Goal: Information Seeking & Learning: Learn about a topic

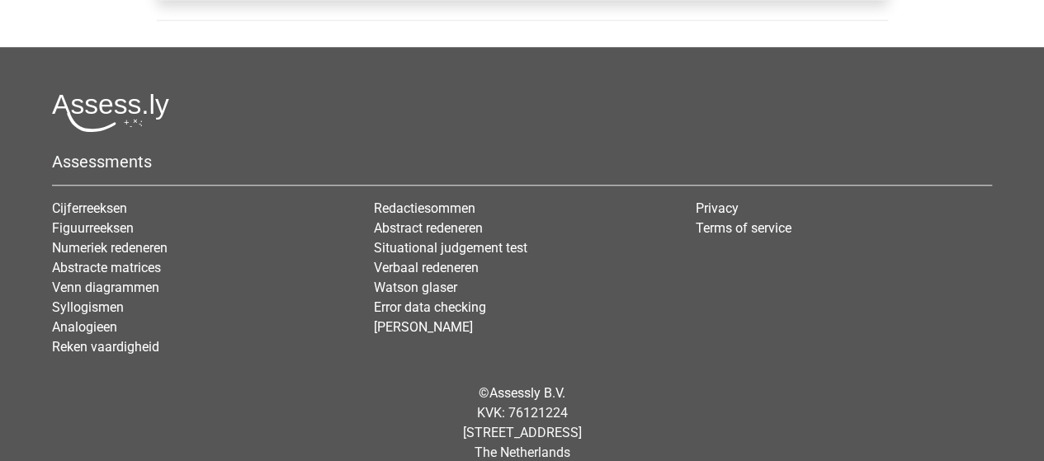
scroll to position [723, 0]
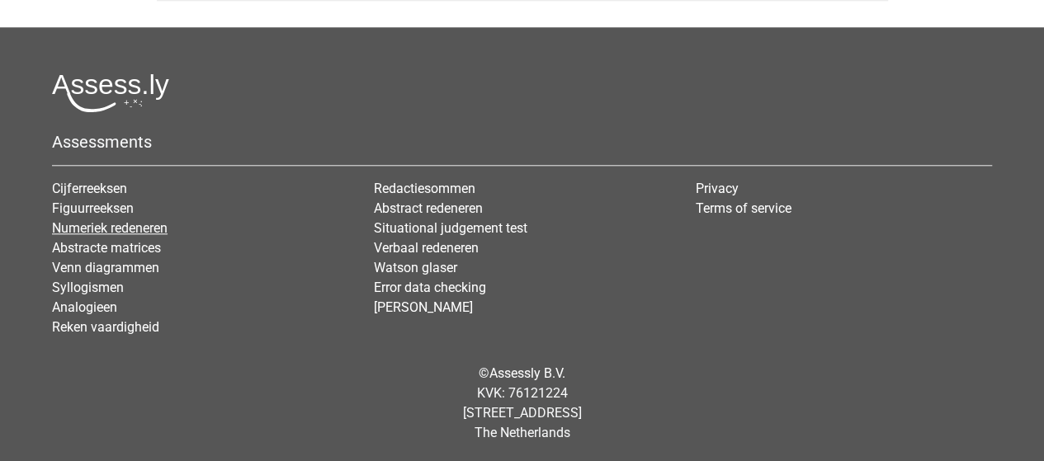
click at [121, 220] on link "Numeriek redeneren" at bounding box center [110, 228] width 116 height 16
click at [419, 243] on link "Verbaal redeneren" at bounding box center [426, 248] width 105 height 16
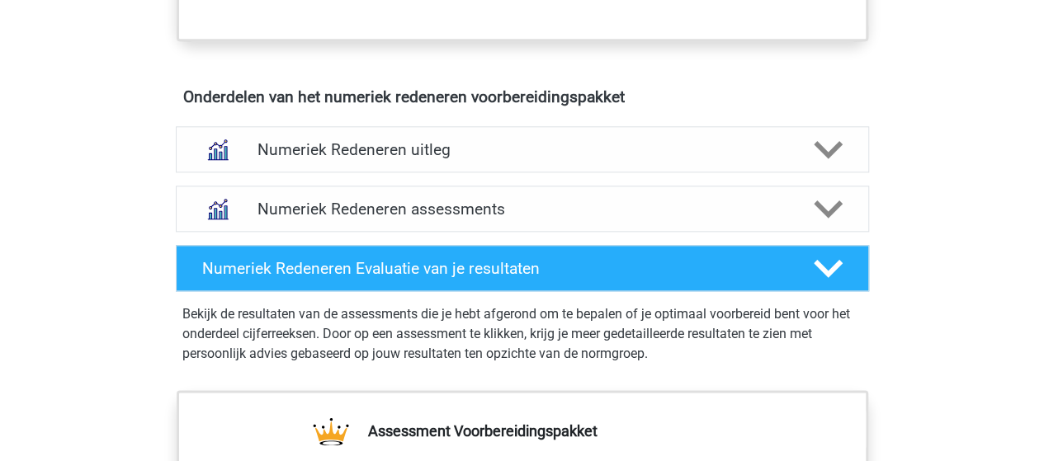
scroll to position [962, 0]
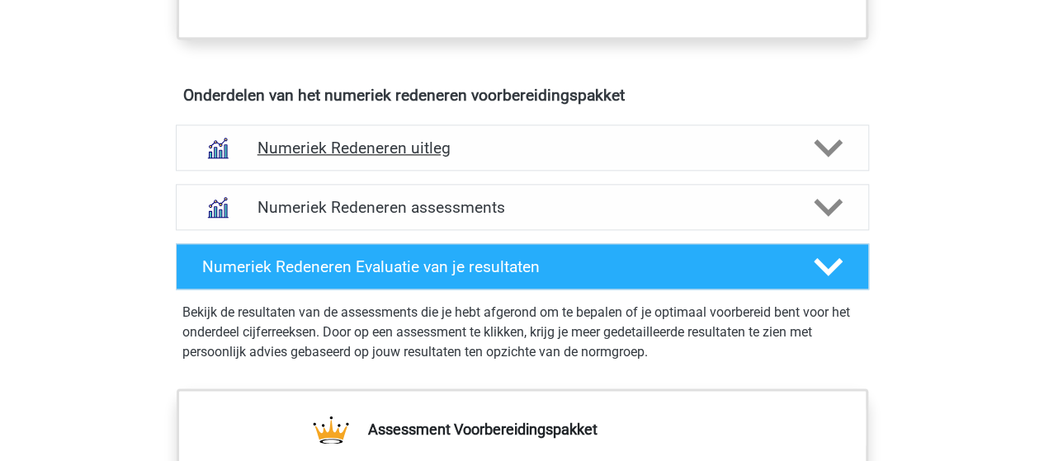
click at [390, 139] on h4 "Numeriek Redeneren uitleg" at bounding box center [522, 148] width 530 height 19
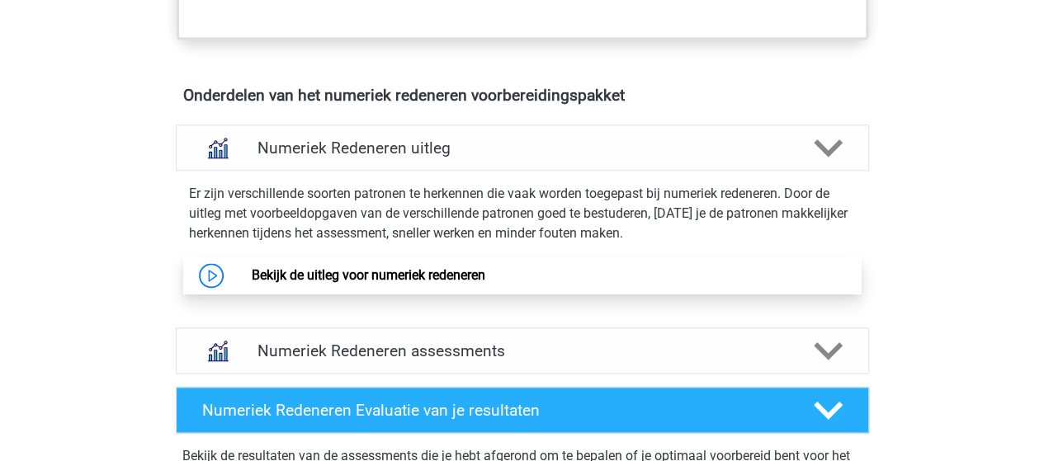
click at [377, 275] on link "Bekijk de uitleg voor numeriek redeneren" at bounding box center [369, 275] width 234 height 16
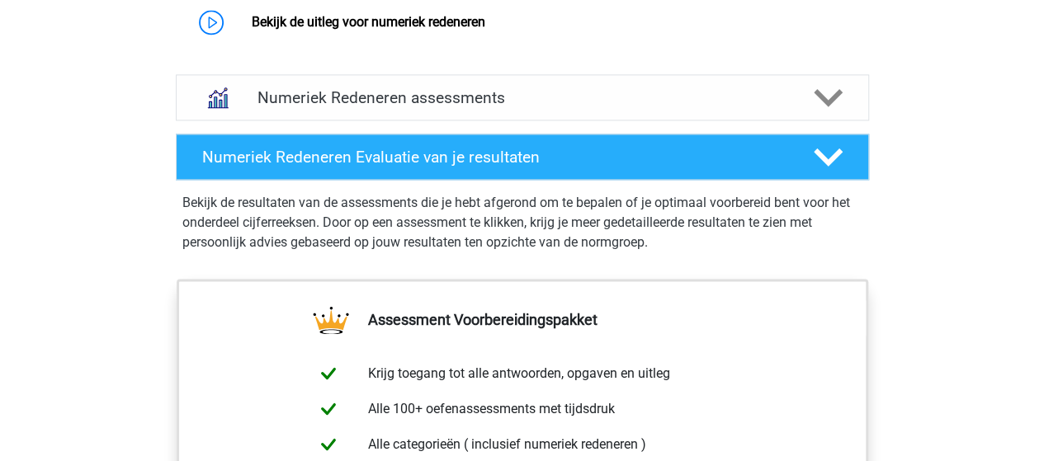
scroll to position [1216, 0]
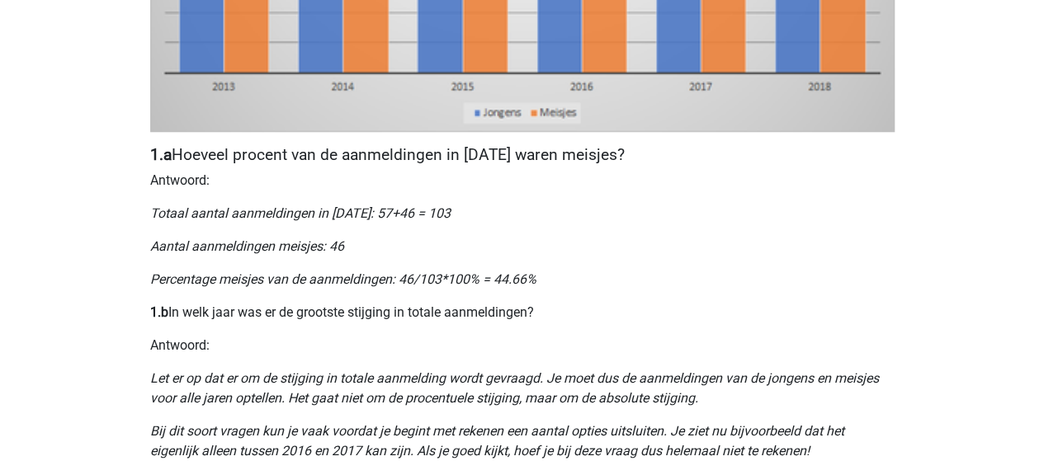
scroll to position [696, 0]
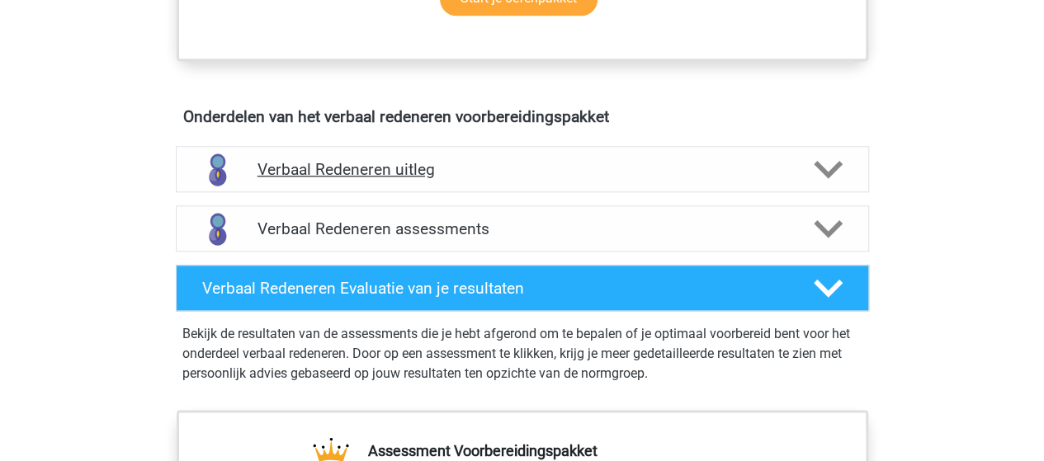
scroll to position [881, 0]
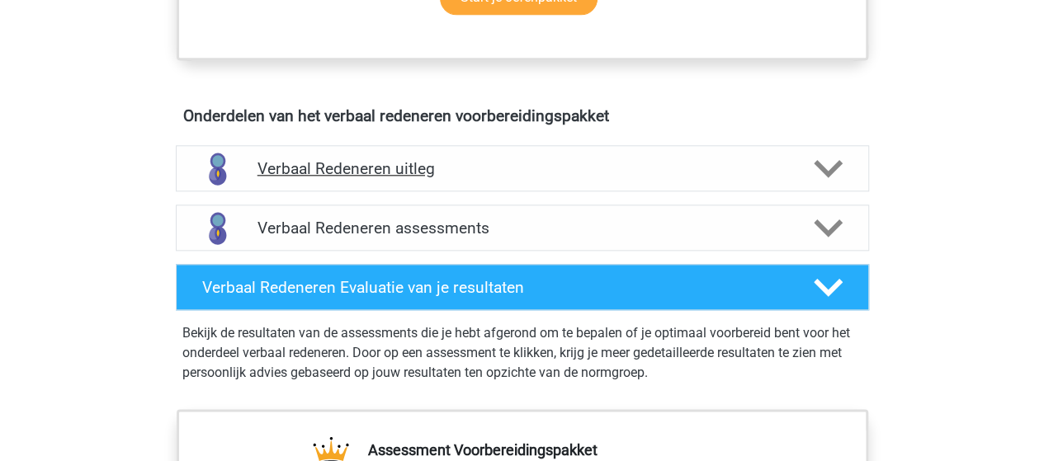
click at [436, 171] on h4 "Verbaal Redeneren uitleg" at bounding box center [522, 168] width 530 height 19
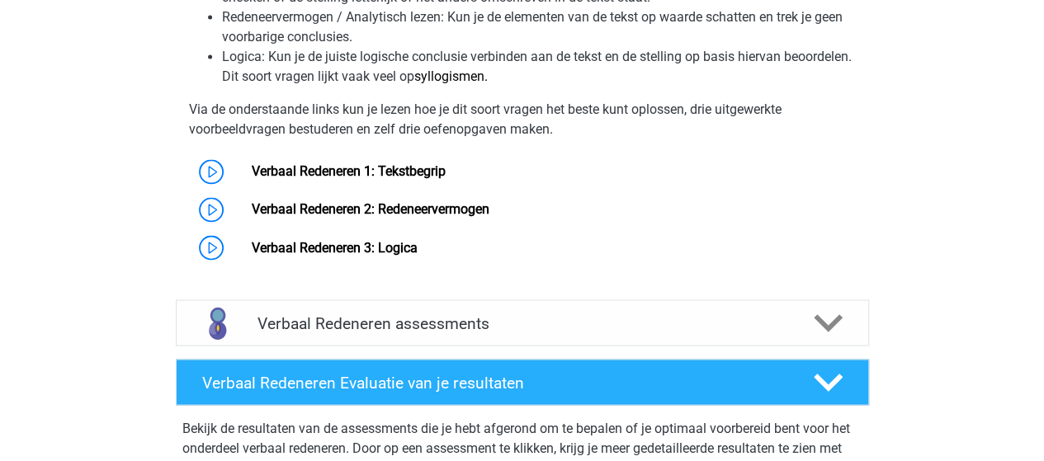
scroll to position [1338, 0]
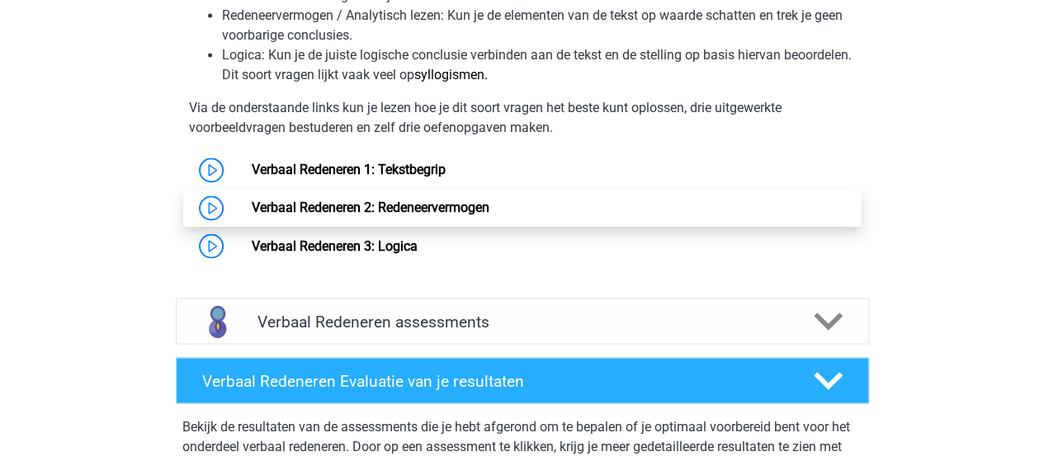
click at [434, 208] on link "Verbaal Redeneren 2: Redeneervermogen" at bounding box center [371, 208] width 238 height 16
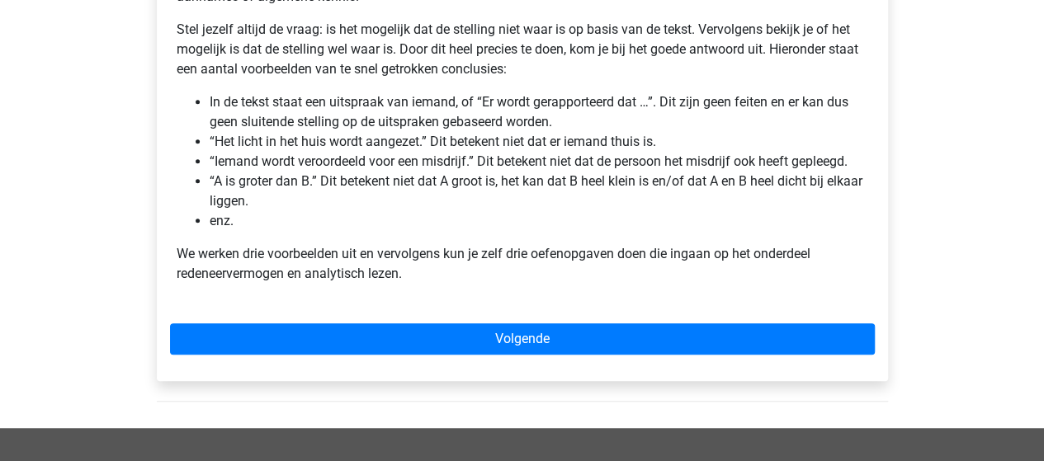
scroll to position [388, 0]
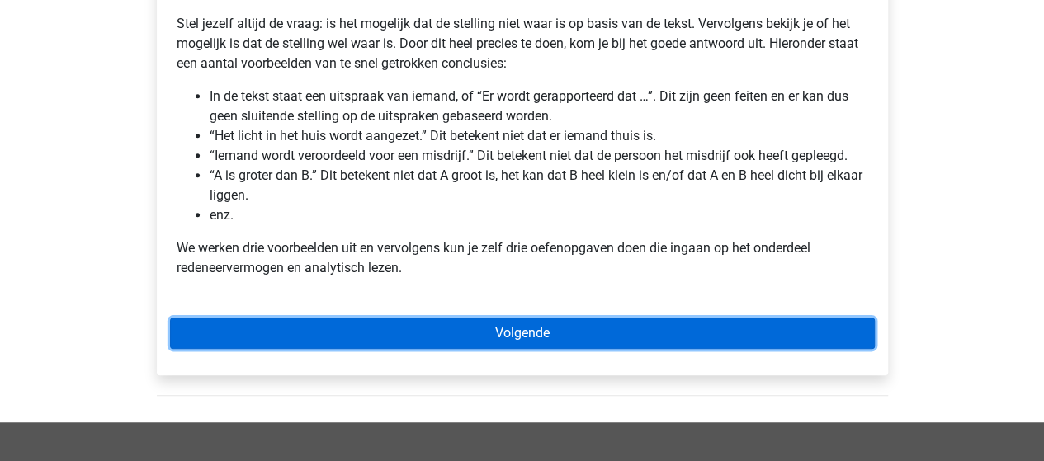
click at [461, 330] on link "Volgende" at bounding box center [522, 333] width 705 height 31
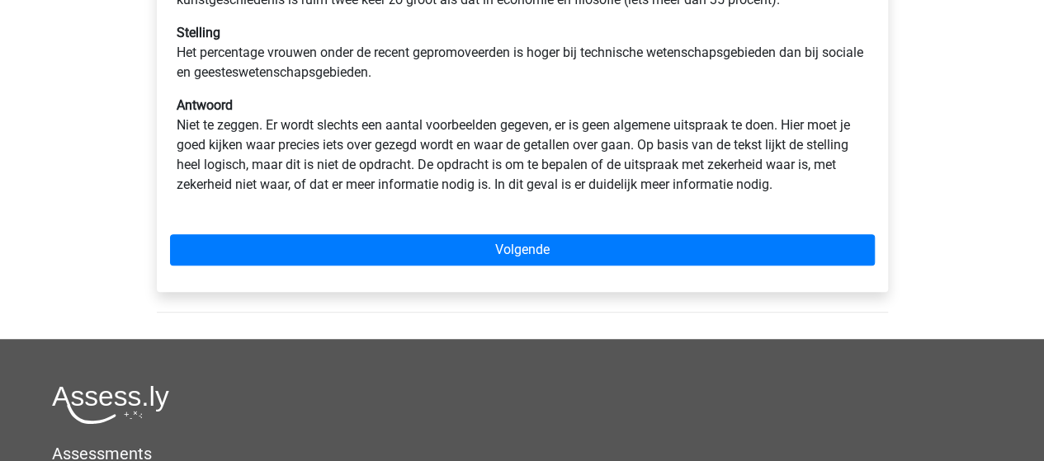
scroll to position [459, 0]
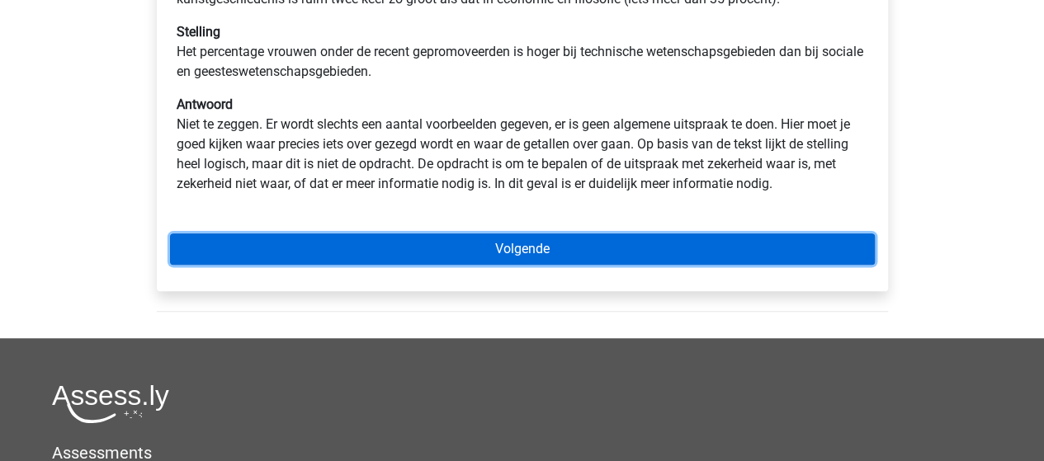
click at [508, 242] on link "Volgende" at bounding box center [522, 249] width 705 height 31
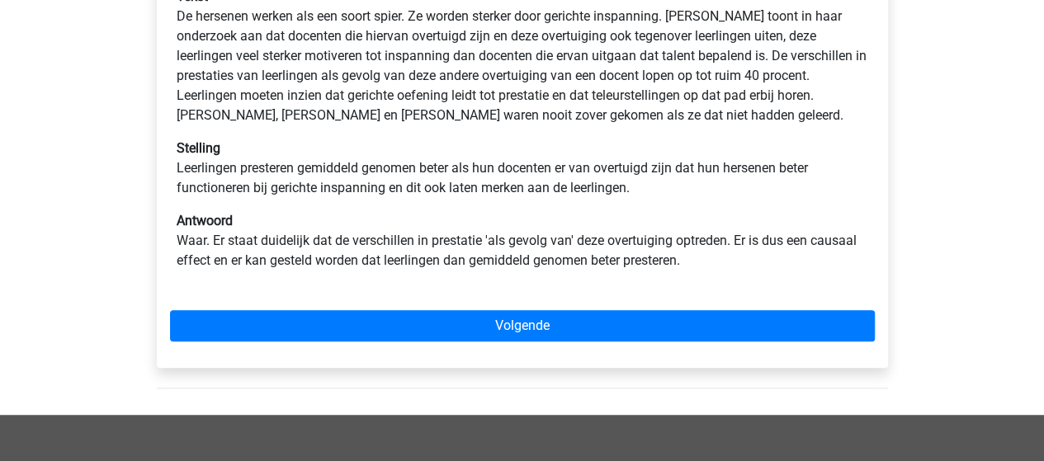
scroll to position [343, 0]
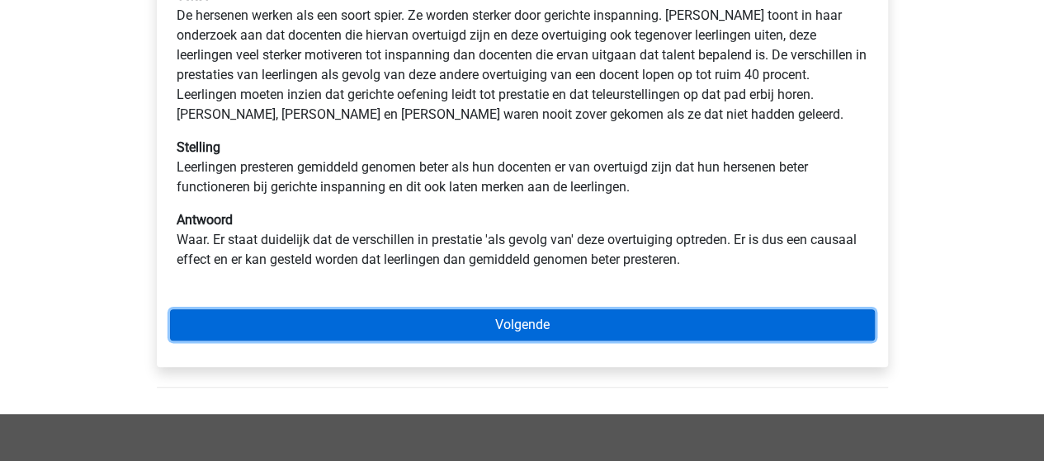
click at [498, 321] on link "Volgende" at bounding box center [522, 324] width 705 height 31
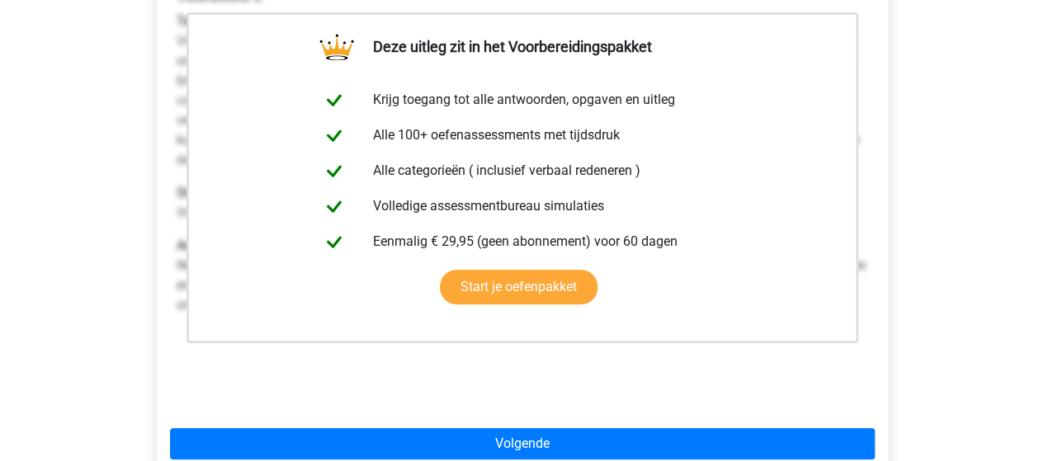
scroll to position [320, 0]
